Goal: Check status: Check status

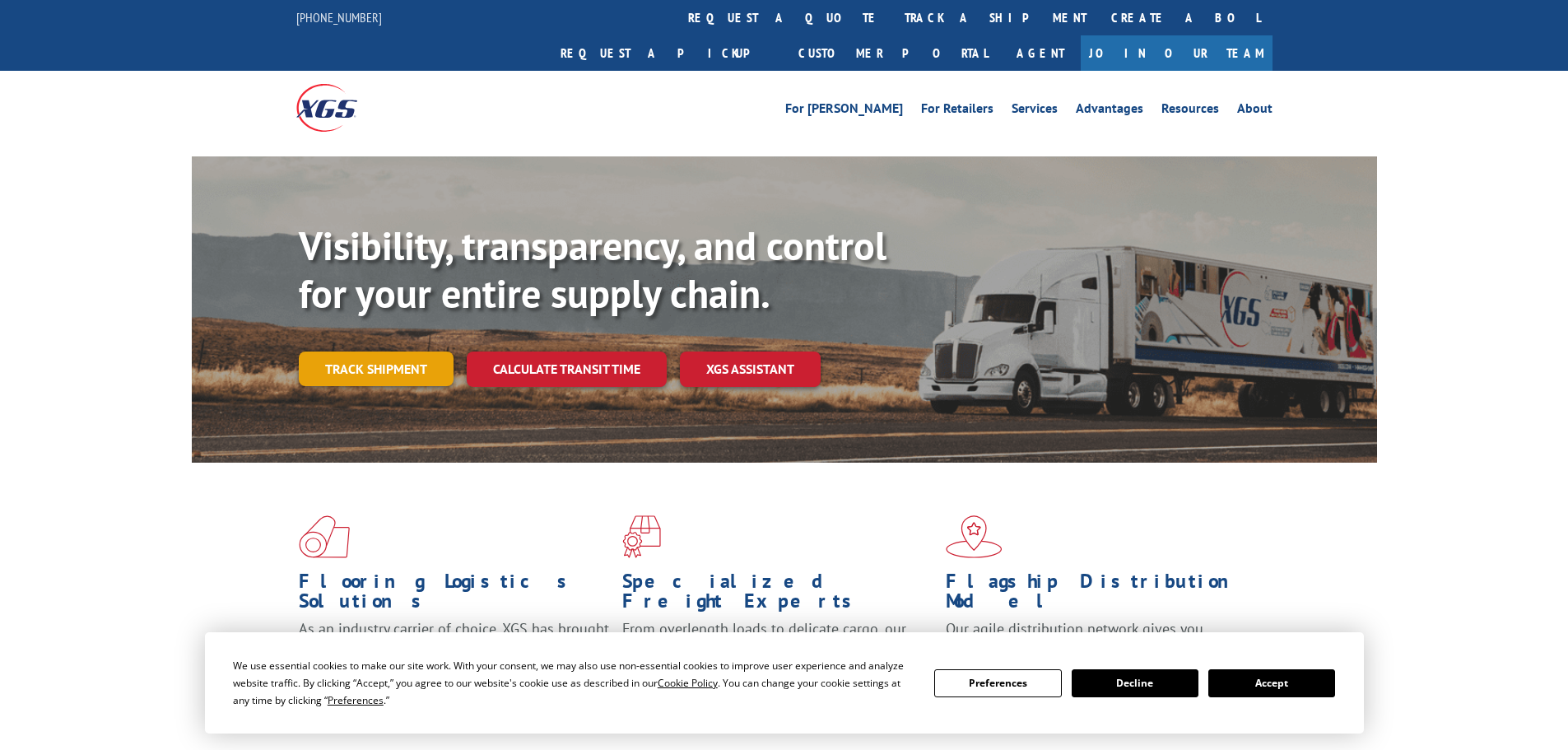
click at [398, 351] on link "Track shipment" at bounding box center [376, 368] width 155 height 34
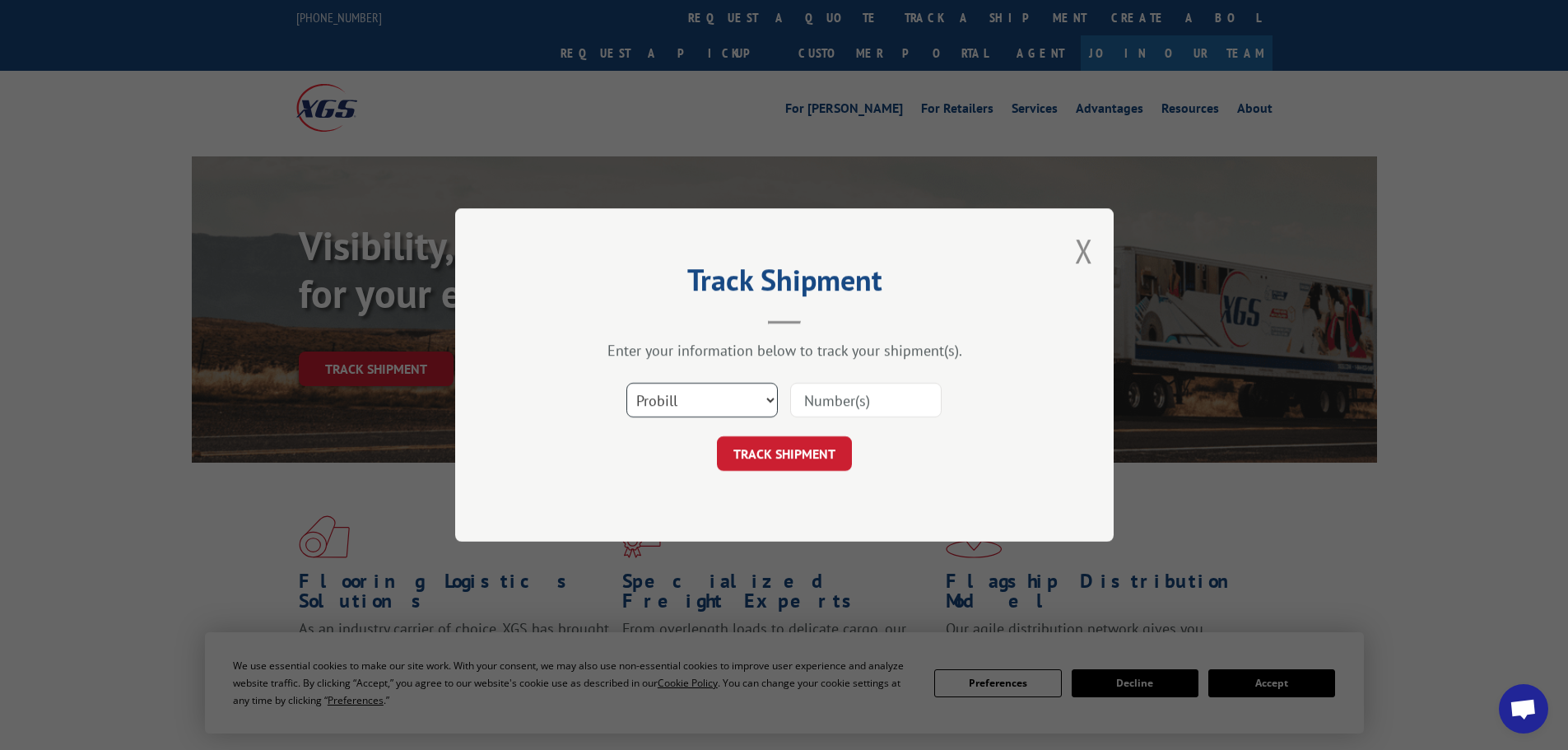
click at [725, 407] on select "Select category... Probill BOL PO" at bounding box center [702, 400] width 152 height 34
select select "bol"
click at [626, 383] on select "Select category... Probill BOL PO" at bounding box center [702, 400] width 152 height 34
click at [819, 394] on input at bounding box center [866, 400] width 152 height 34
type input "6100052552"
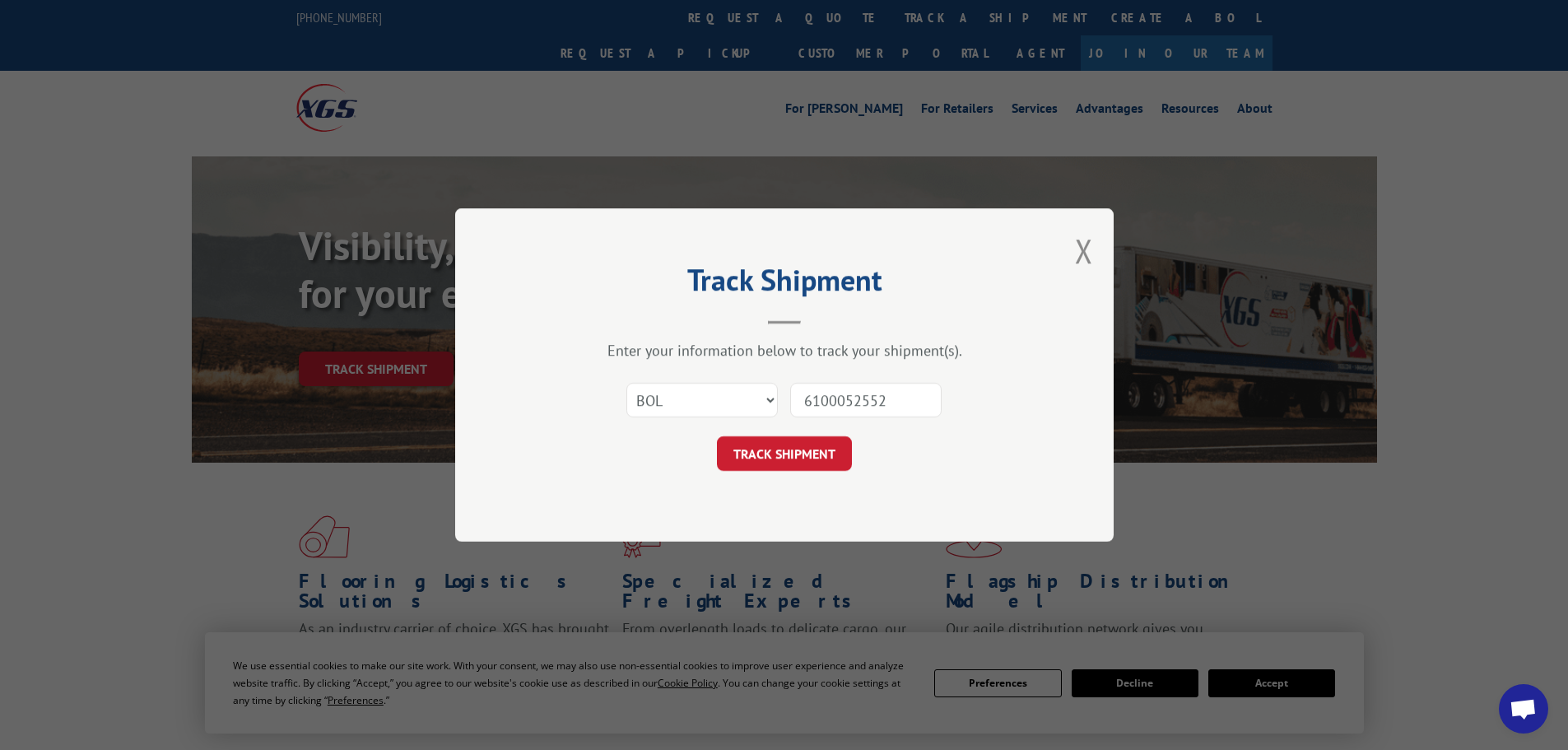
click button "TRACK SHIPMENT" at bounding box center [784, 453] width 135 height 34
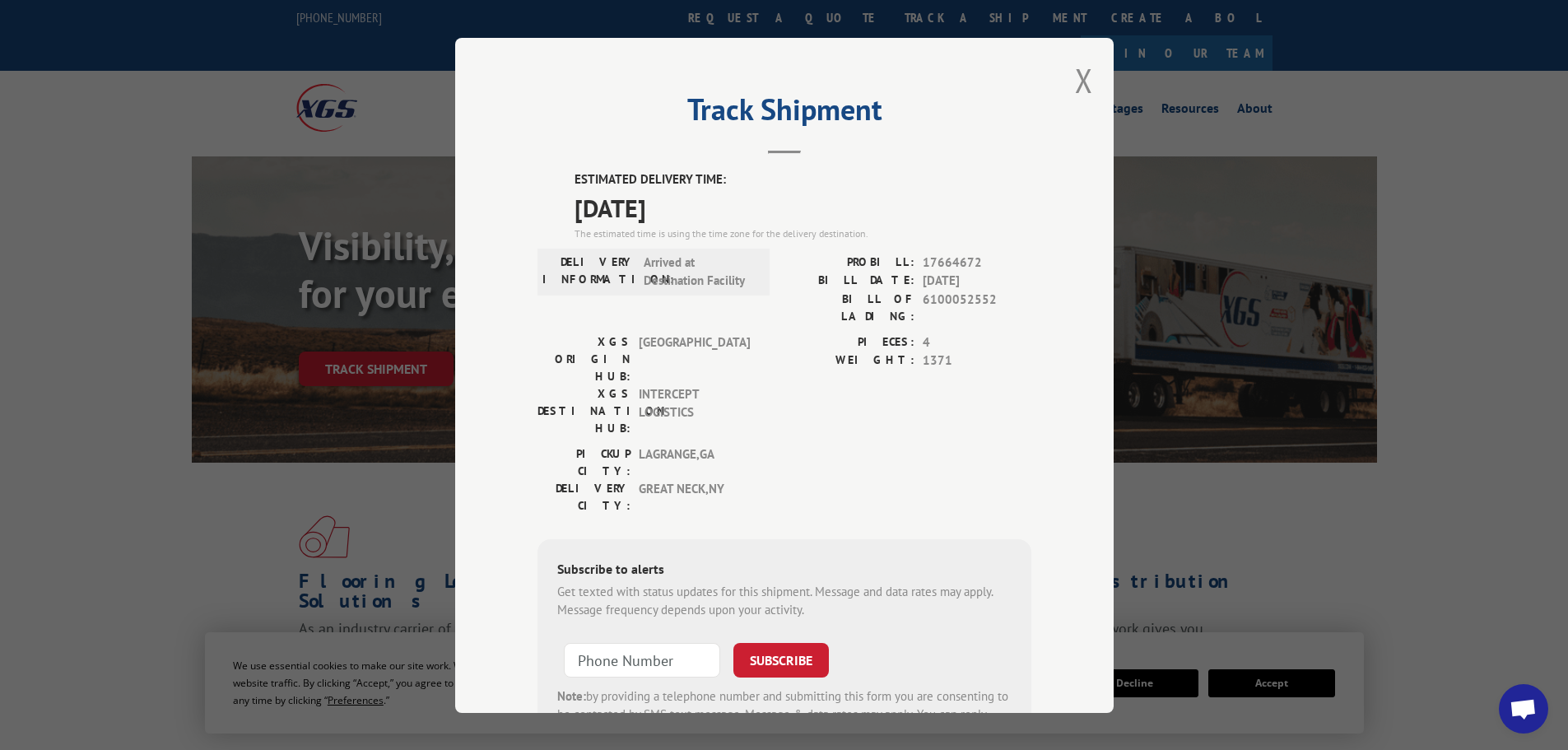
click at [1513, 706] on span "Open chat" at bounding box center [1522, 710] width 28 height 23
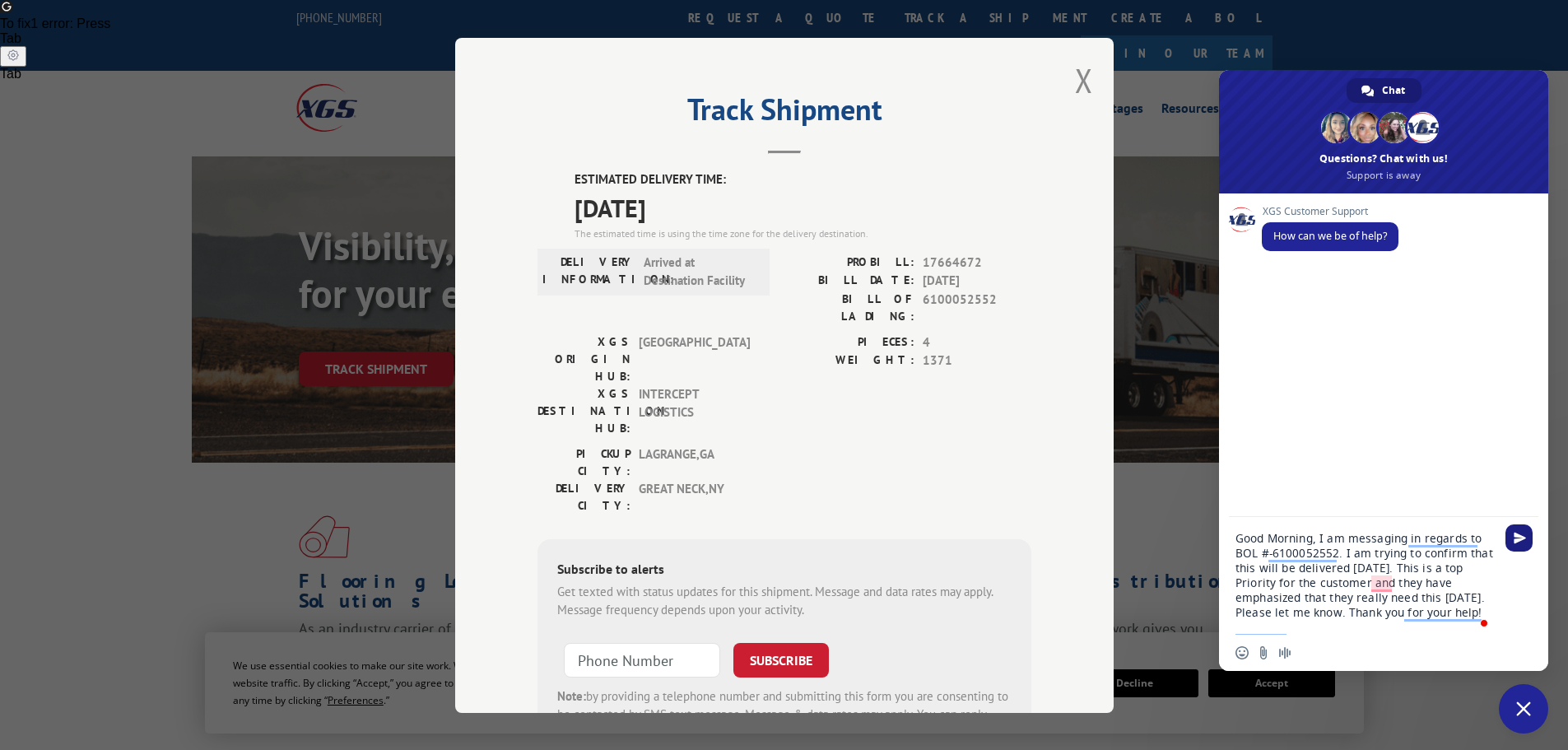
type textarea "Good Morning, I am messaging in regards to BOL #-6100052552. I am trying to con…"
click at [1521, 534] on span "Send" at bounding box center [1519, 537] width 12 height 12
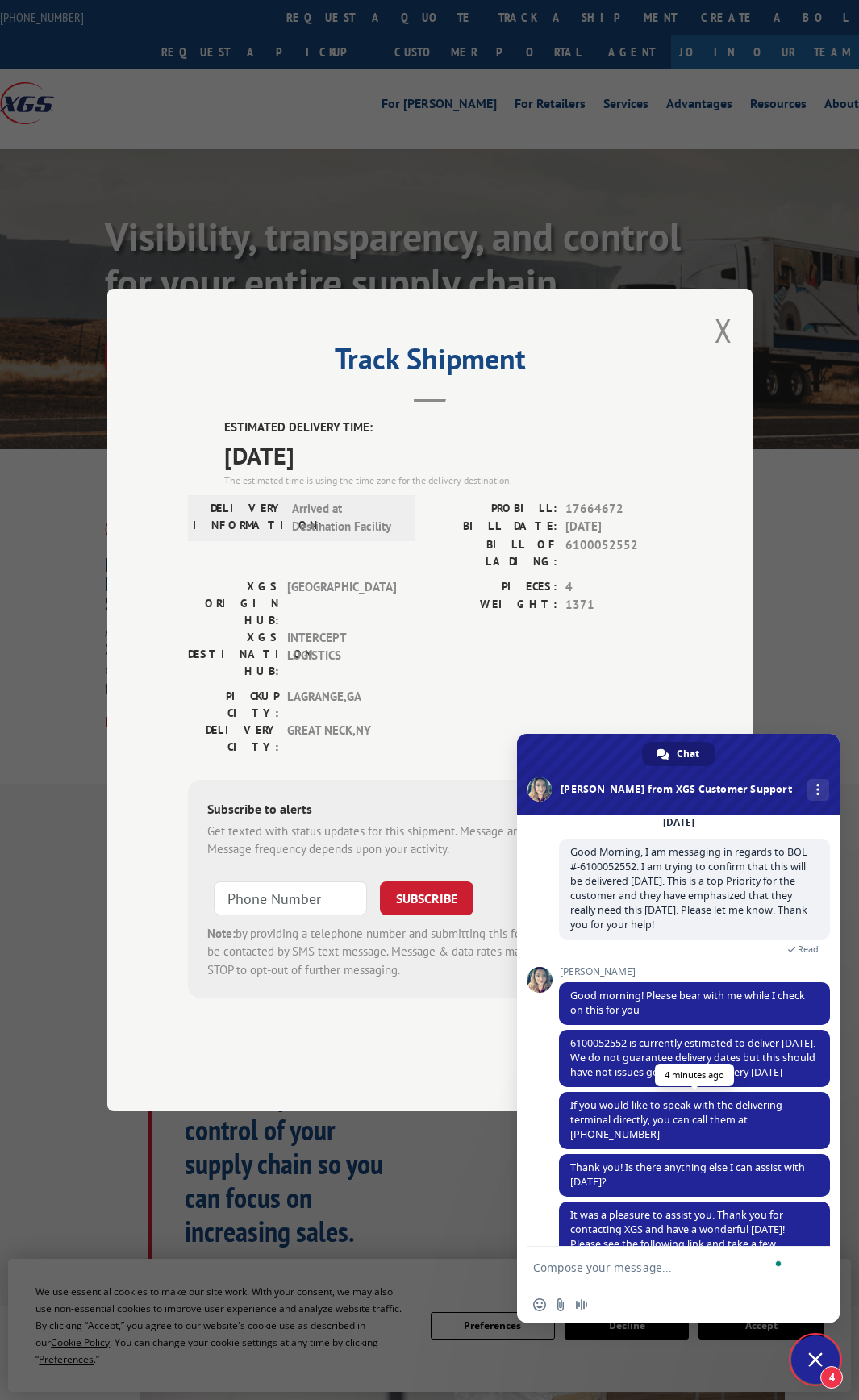
scroll to position [133, 0]
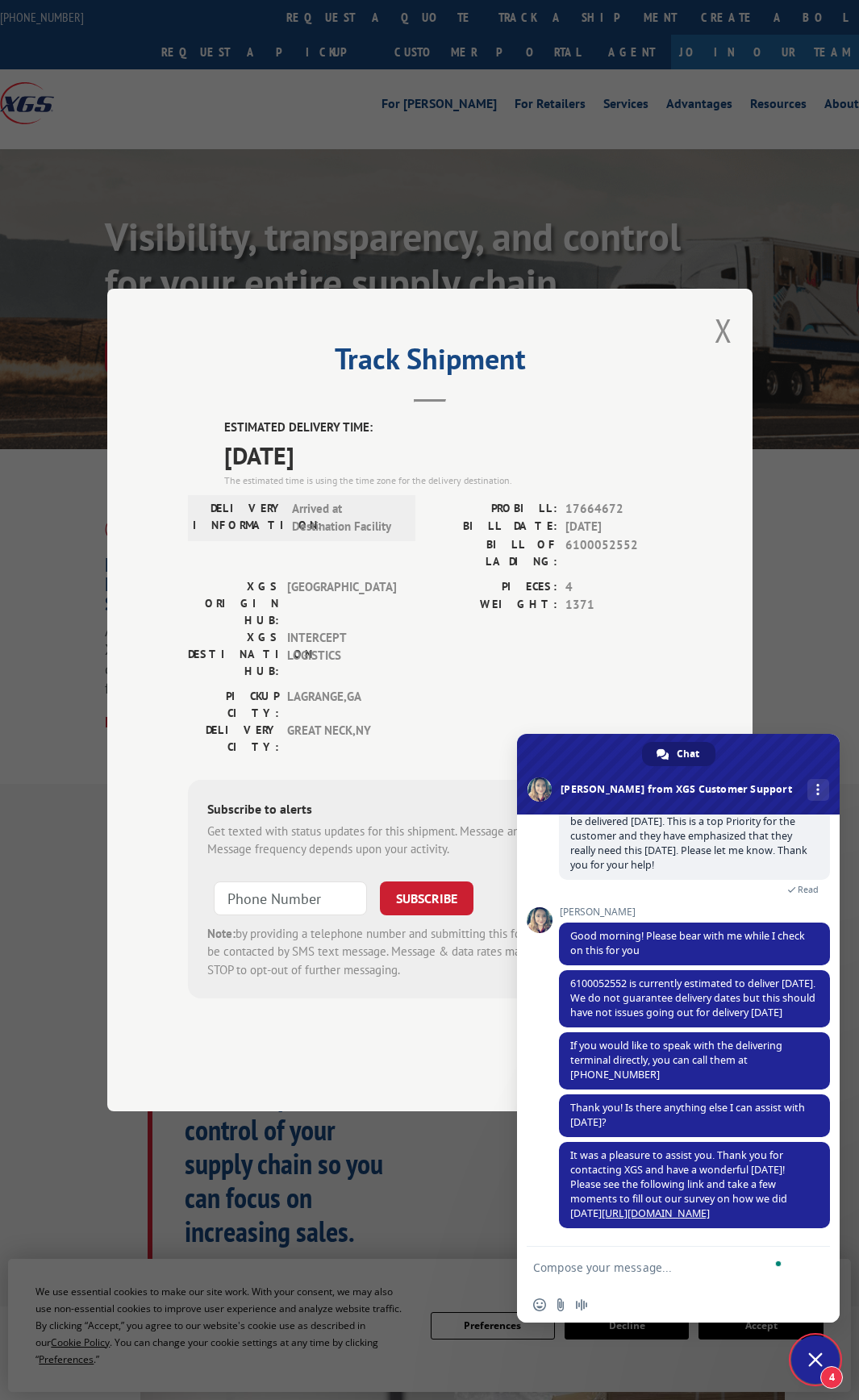
click at [641, 734] on textarea "To enrich screen reader interactions, please activate Accessibility in Grammarl…" at bounding box center [661, 1268] width 255 height 15
type textarea "Thank you for your help!"
click at [818, 734] on span "Send" at bounding box center [811, 1267] width 27 height 27
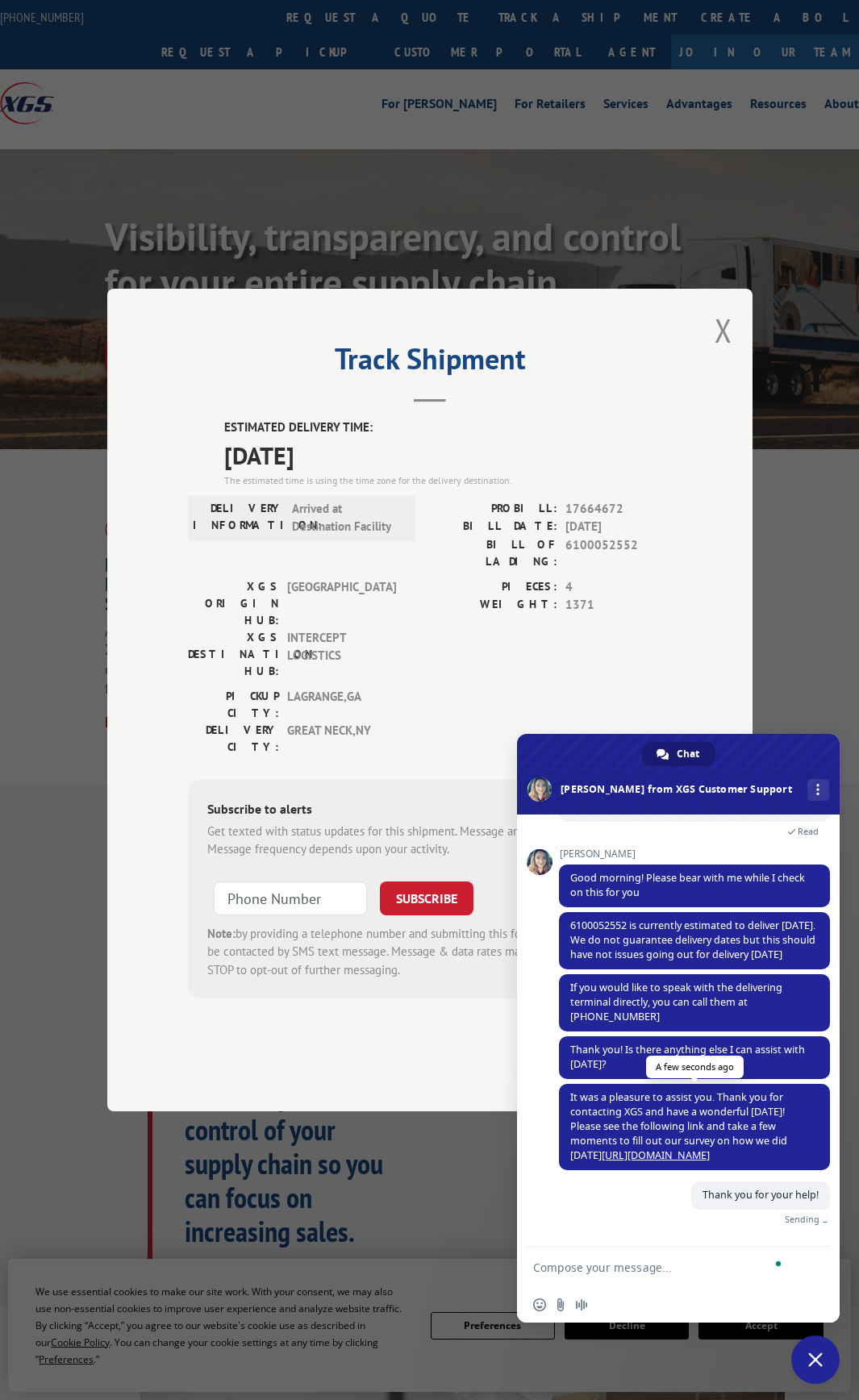
scroll to position [173, 0]
